Goal: Task Accomplishment & Management: Manage account settings

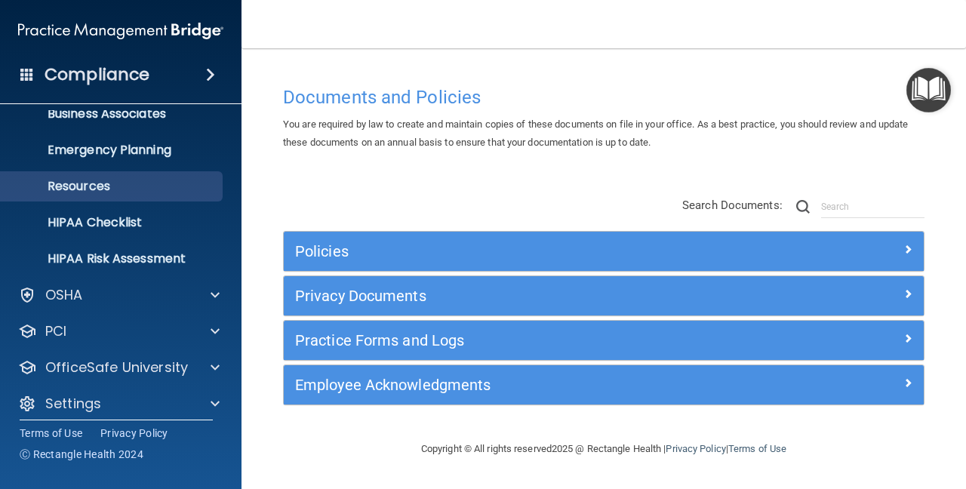
scroll to position [137, 0]
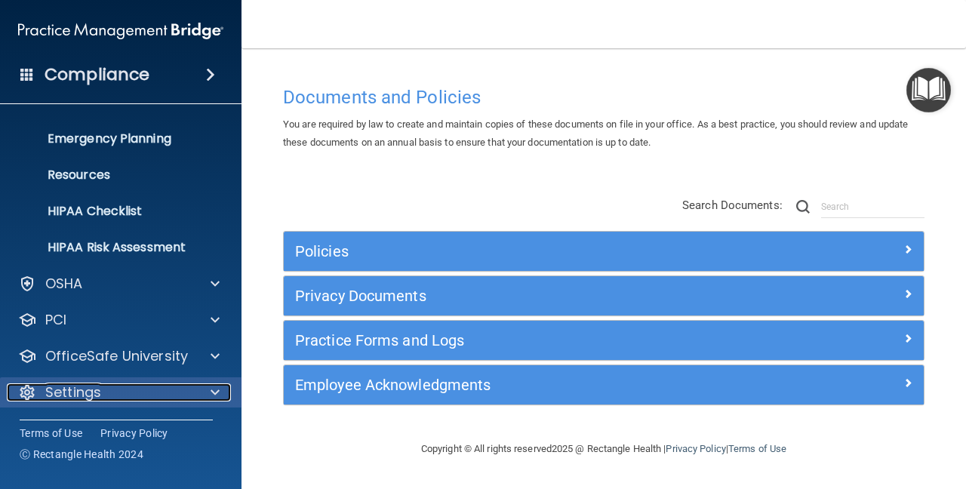
click at [171, 386] on div "Settings" at bounding box center [100, 392] width 187 height 18
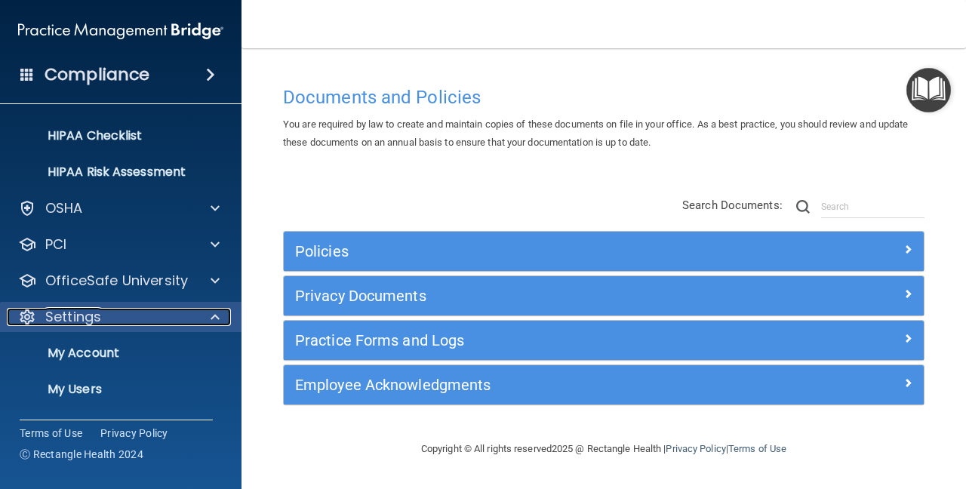
scroll to position [282, 0]
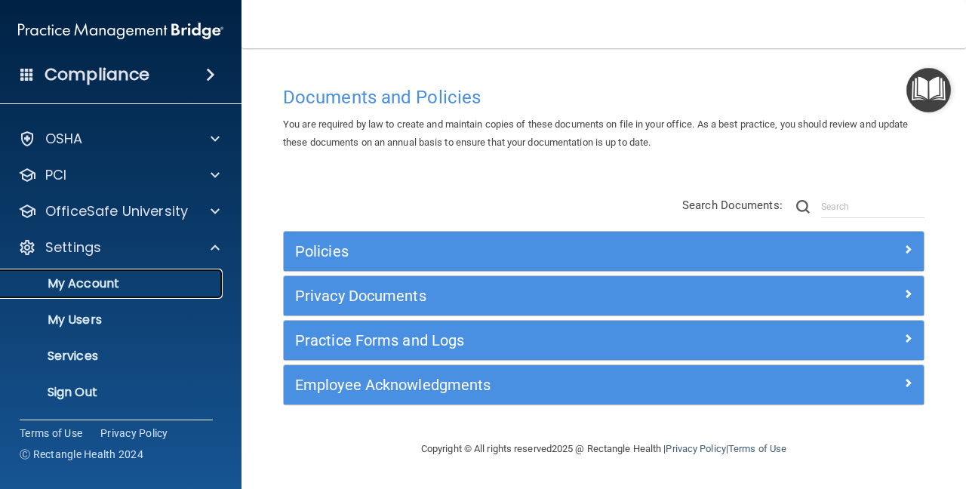
click at [98, 283] on p "My Account" at bounding box center [113, 283] width 206 height 15
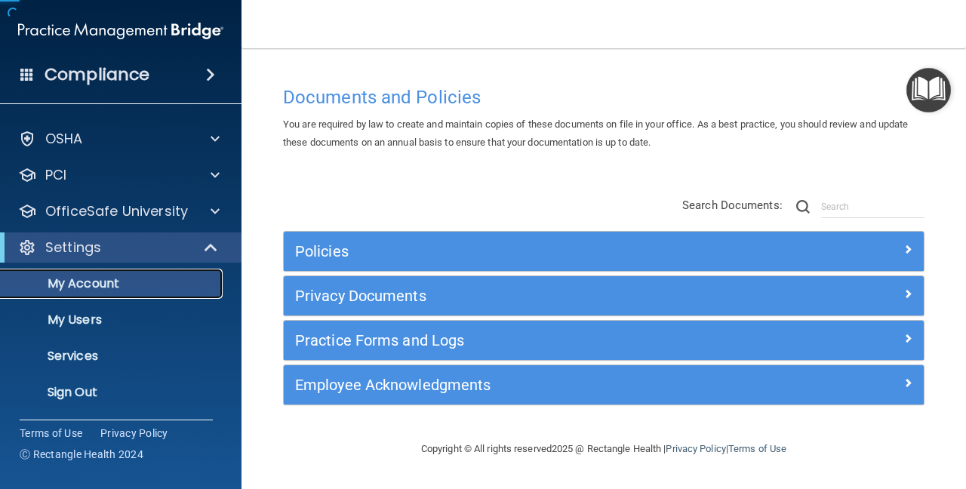
scroll to position [29, 0]
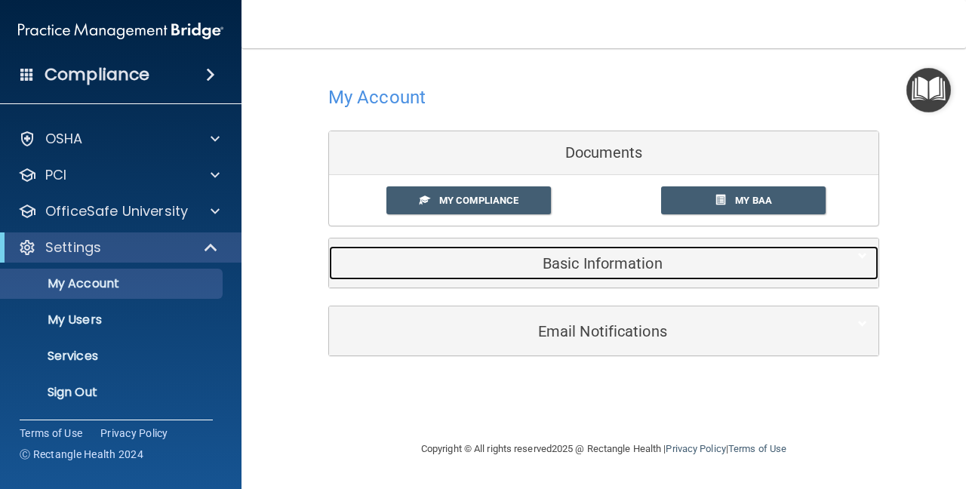
click at [583, 250] on div "Basic Information" at bounding box center [580, 263] width 503 height 34
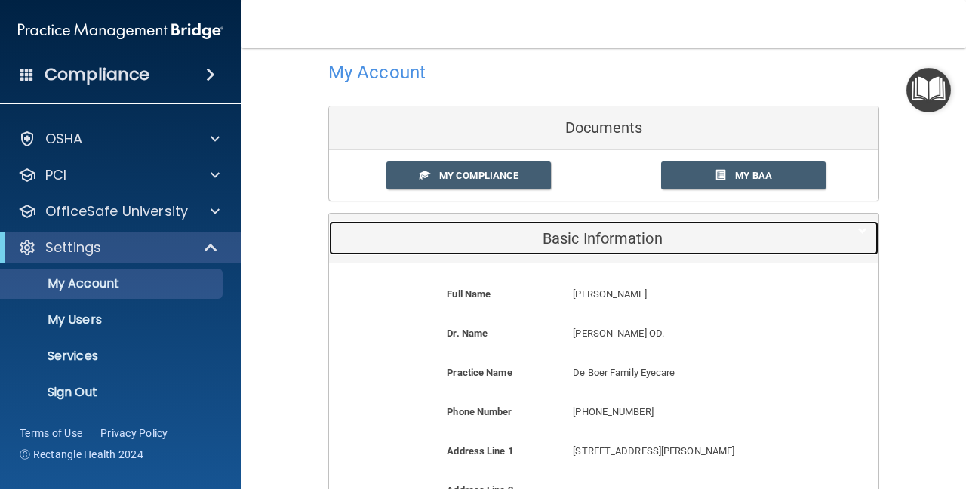
scroll to position [0, 0]
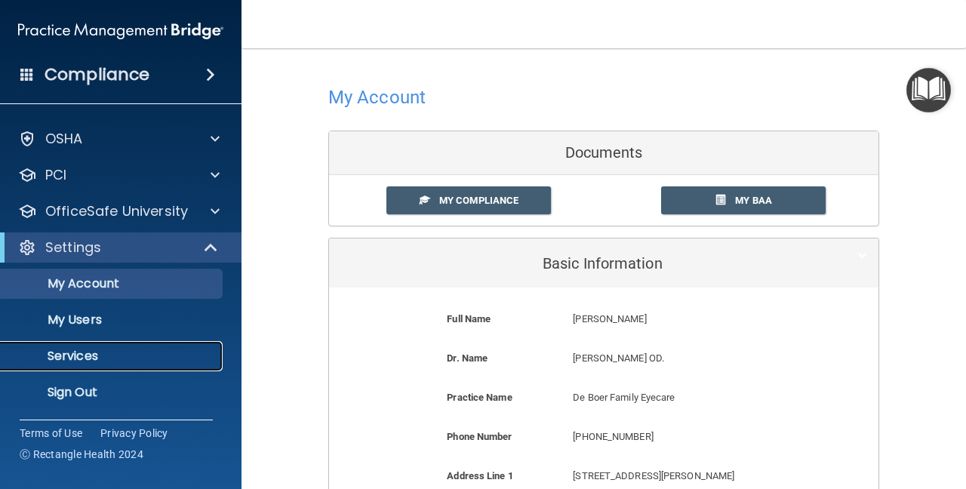
click at [72, 355] on p "Services" at bounding box center [113, 356] width 206 height 15
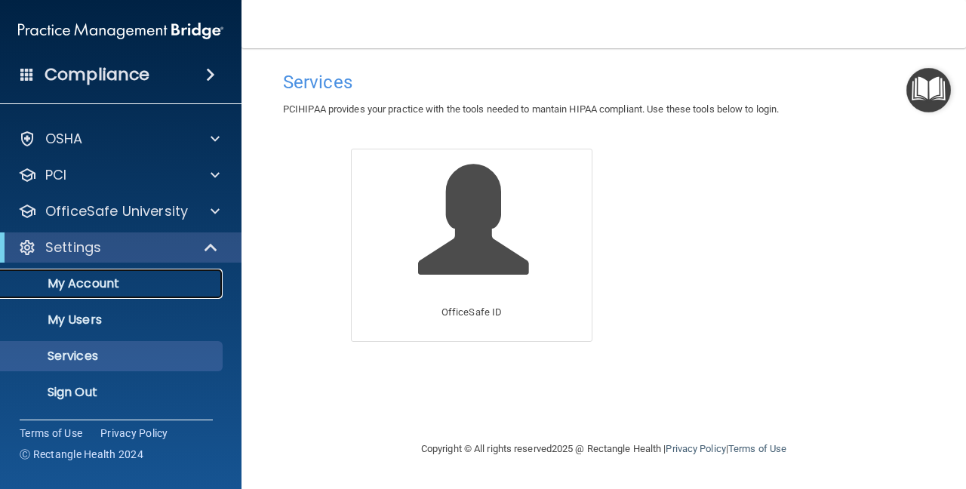
click at [100, 279] on p "My Account" at bounding box center [113, 283] width 206 height 15
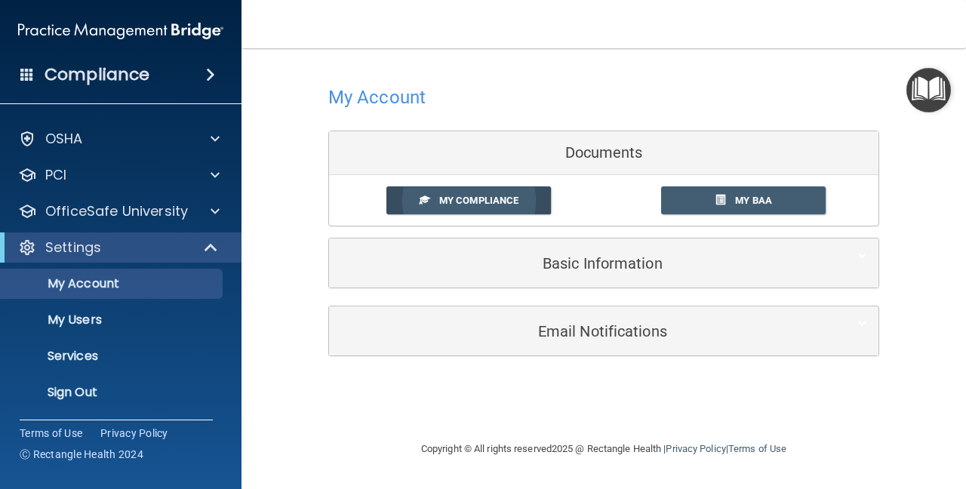
click at [509, 195] on span "My Compliance" at bounding box center [478, 200] width 79 height 11
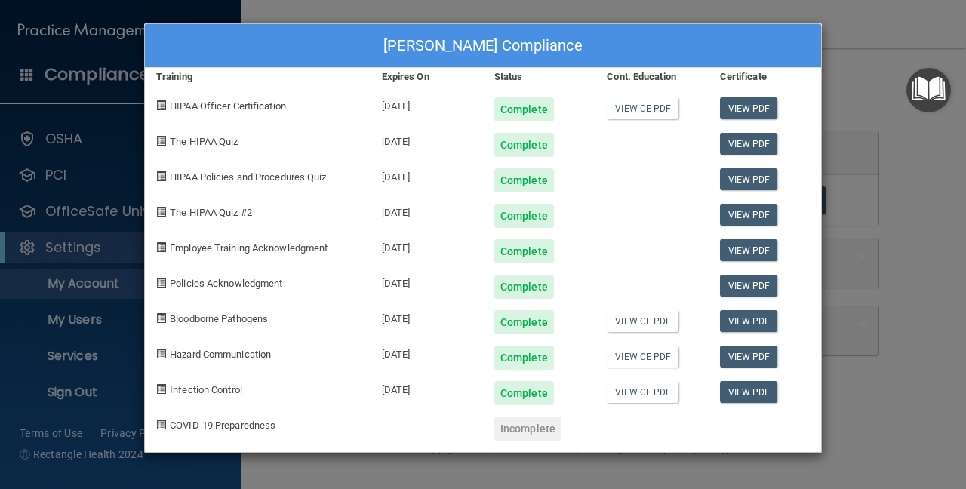
click at [927, 211] on div "Staci Laud's Compliance Training Expires On Status Cont. Education Certificate …" at bounding box center [483, 244] width 966 height 489
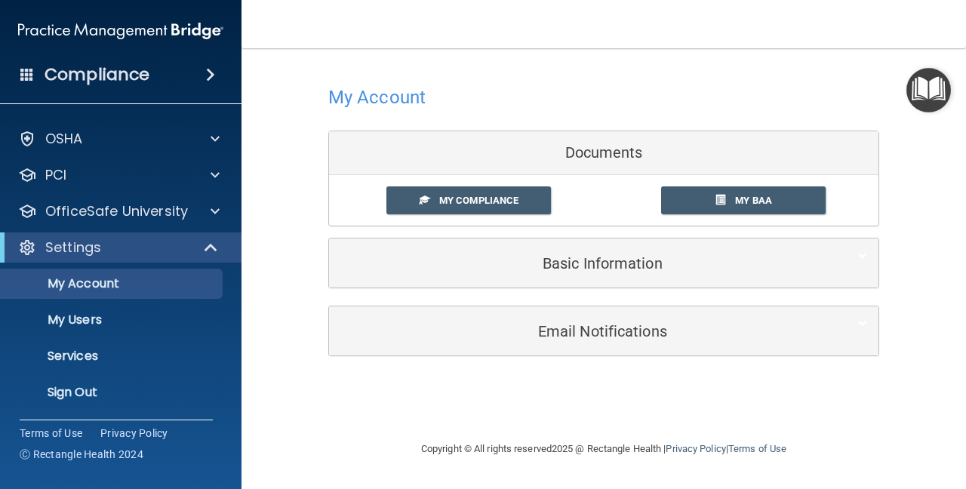
click at [58, 69] on h4 "Compliance" at bounding box center [97, 74] width 105 height 21
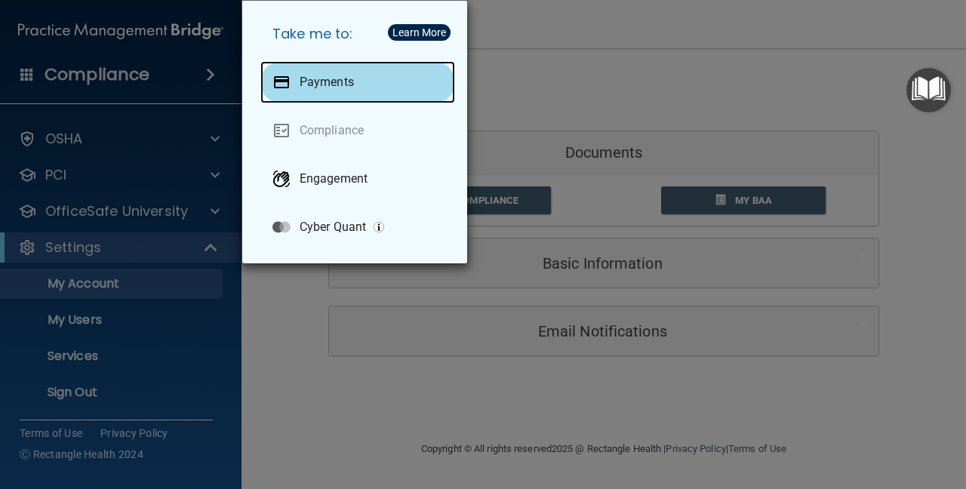
click at [343, 78] on p "Payments" at bounding box center [327, 82] width 54 height 15
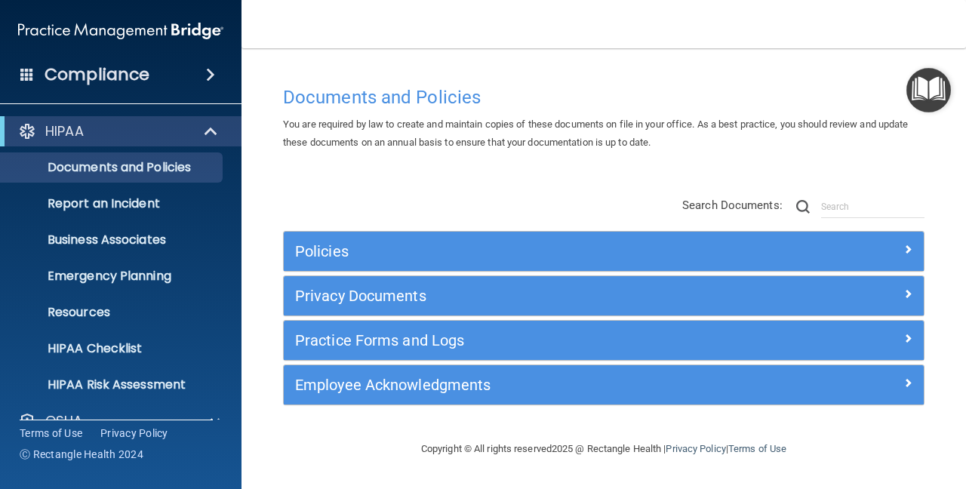
click at [466, 193] on div "Policies Select All (Unselect 0) Unselect All Print Selected (0) Acceptable Use…" at bounding box center [604, 302] width 664 height 241
